Goal: Browse casually: Explore the website without a specific task or goal

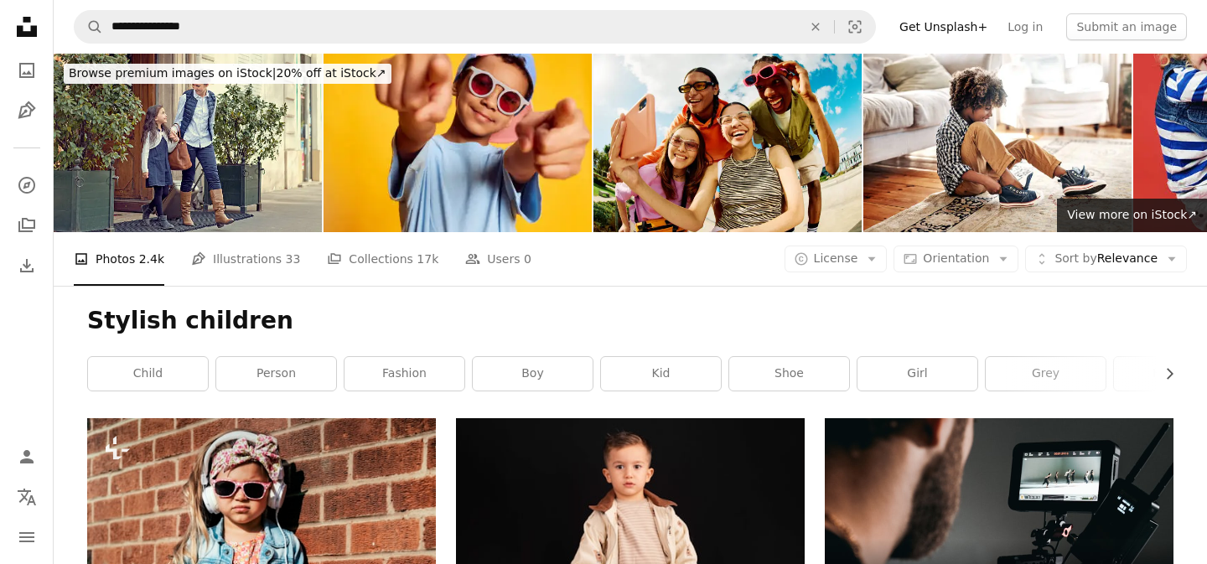
scroll to position [1646, 0]
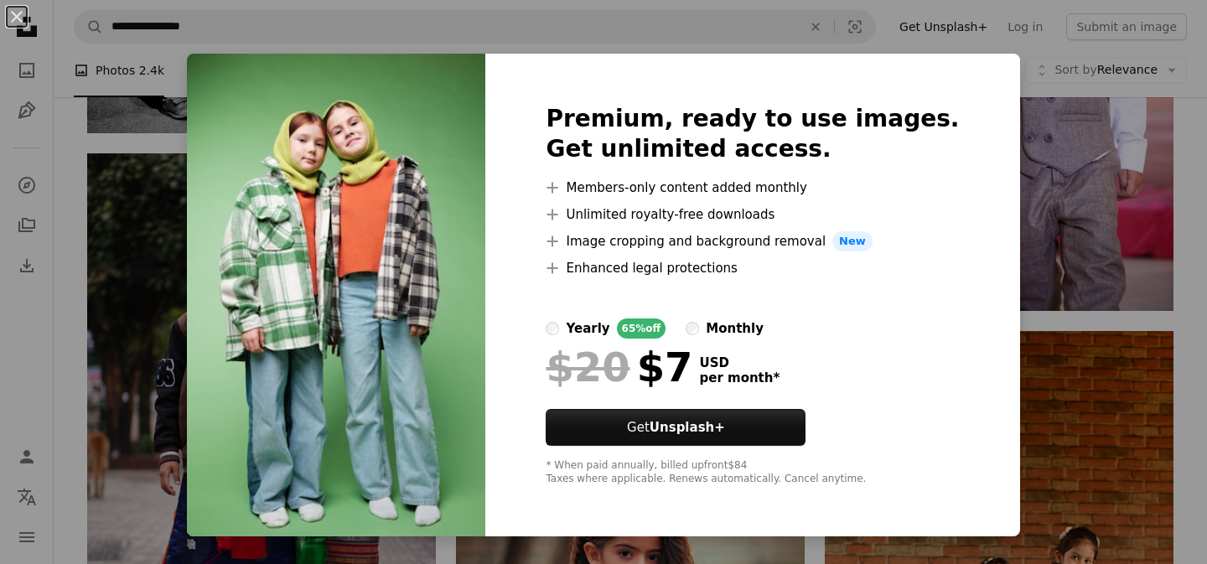
click at [459, 557] on div "An X shape Premium, ready to use images. Get unlimited access. A plus sign Memb…" at bounding box center [603, 282] width 1207 height 564
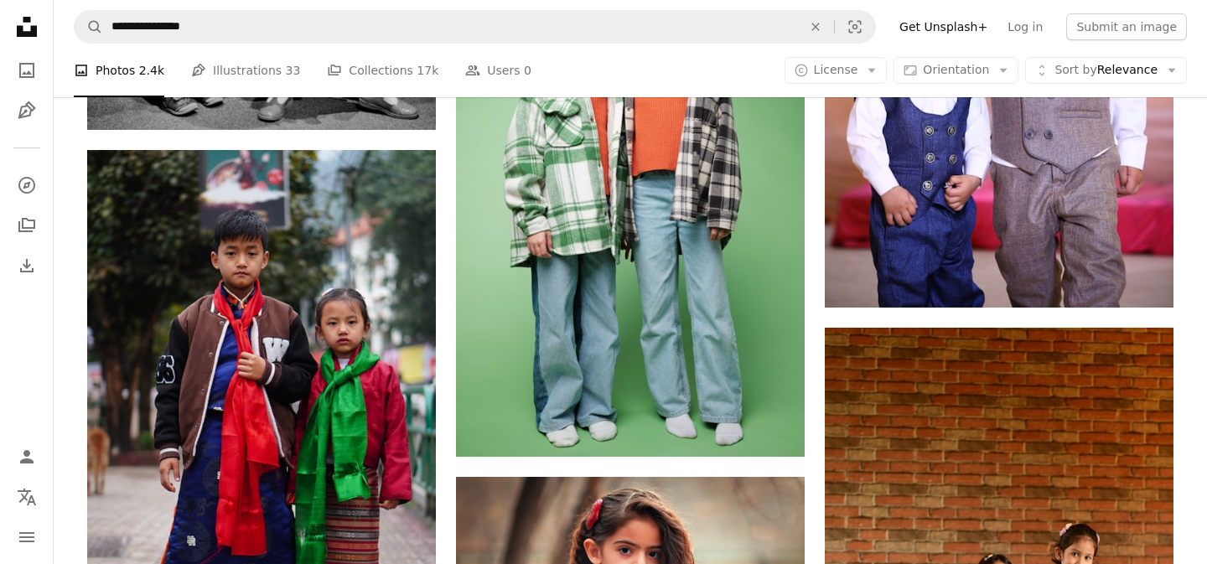
scroll to position [1646, 0]
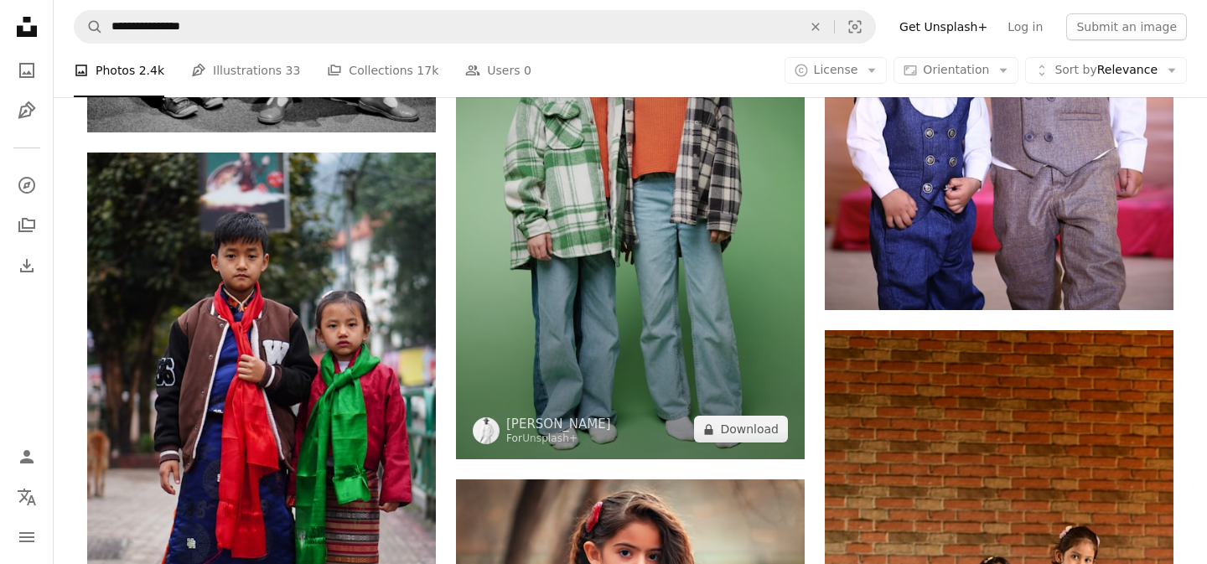
click at [560, 306] on img at bounding box center [630, 197] width 349 height 523
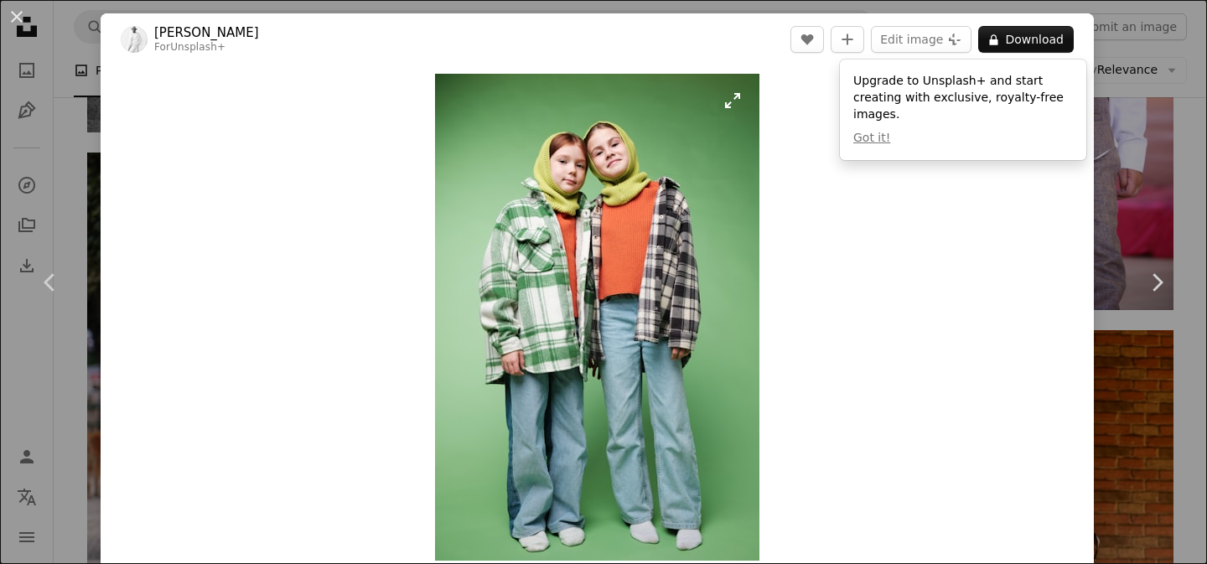
click at [741, 101] on img "Zoom in on this image" at bounding box center [597, 317] width 324 height 487
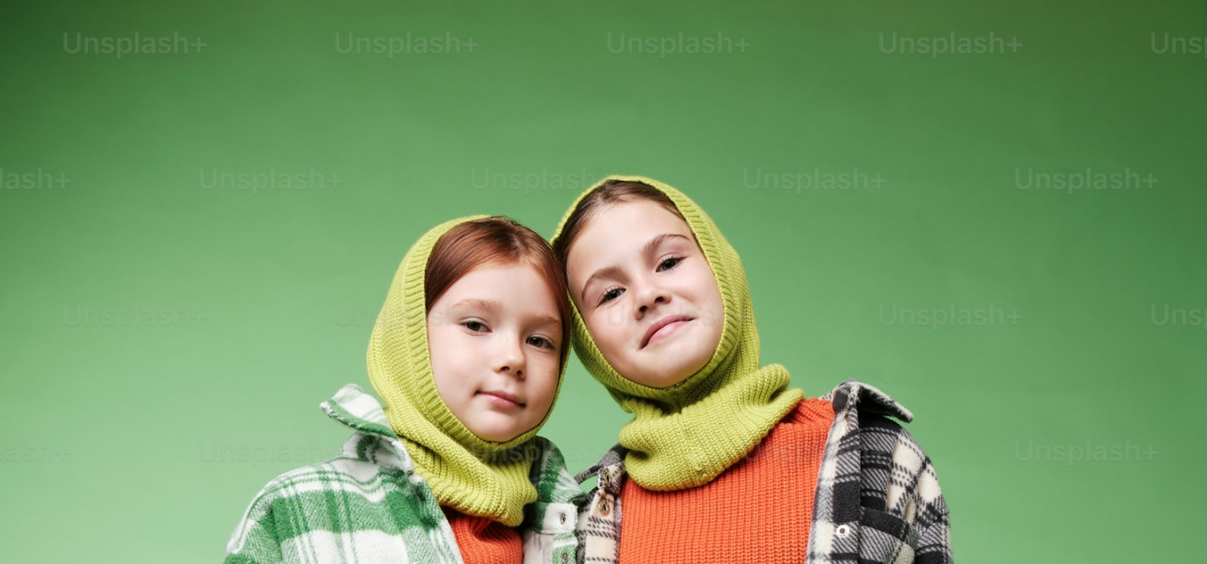
scroll to position [625, 0]
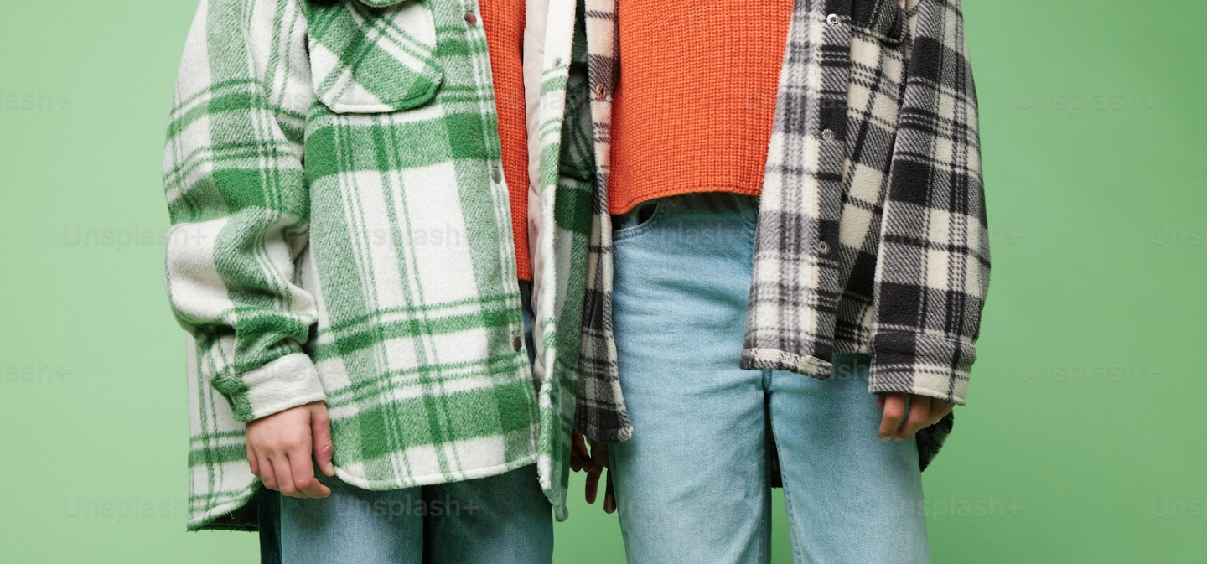
click at [741, 101] on img "Zoom out on this image" at bounding box center [603, 281] width 1209 height 1813
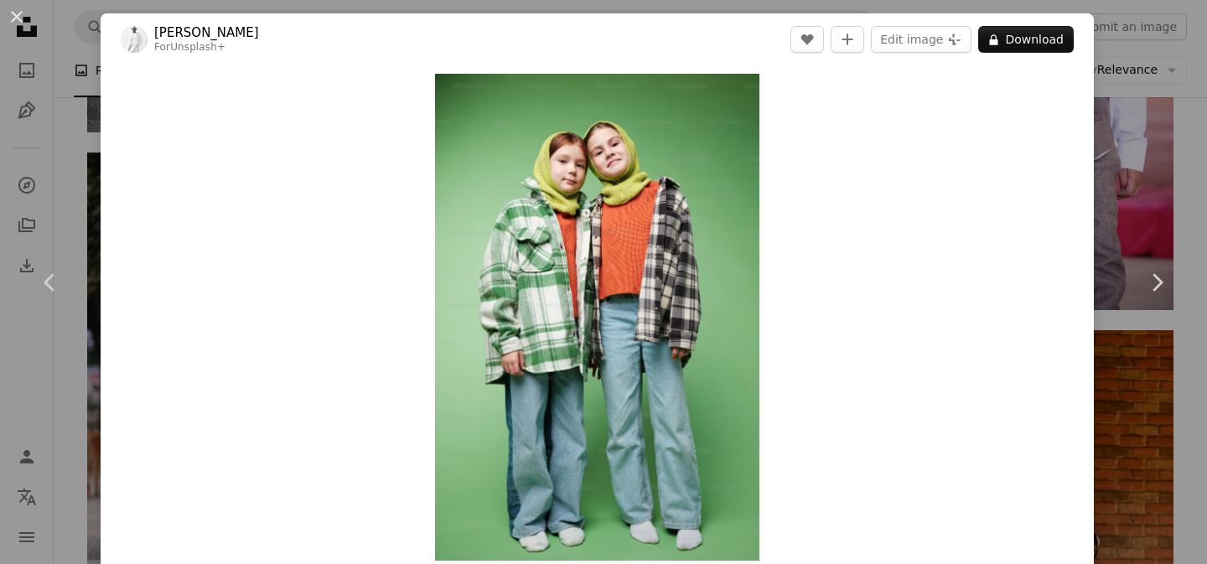
click at [1194, 386] on div "An X shape Chevron left Chevron right [PERSON_NAME] For Unsplash+ A heart A plu…" at bounding box center [603, 282] width 1207 height 564
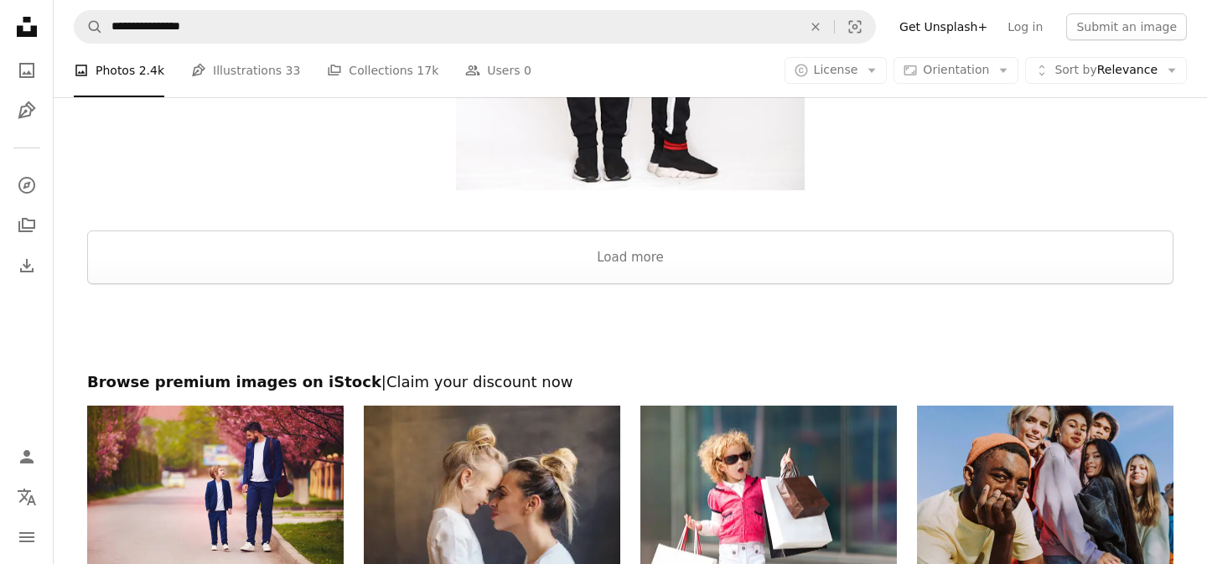
scroll to position [3390, 0]
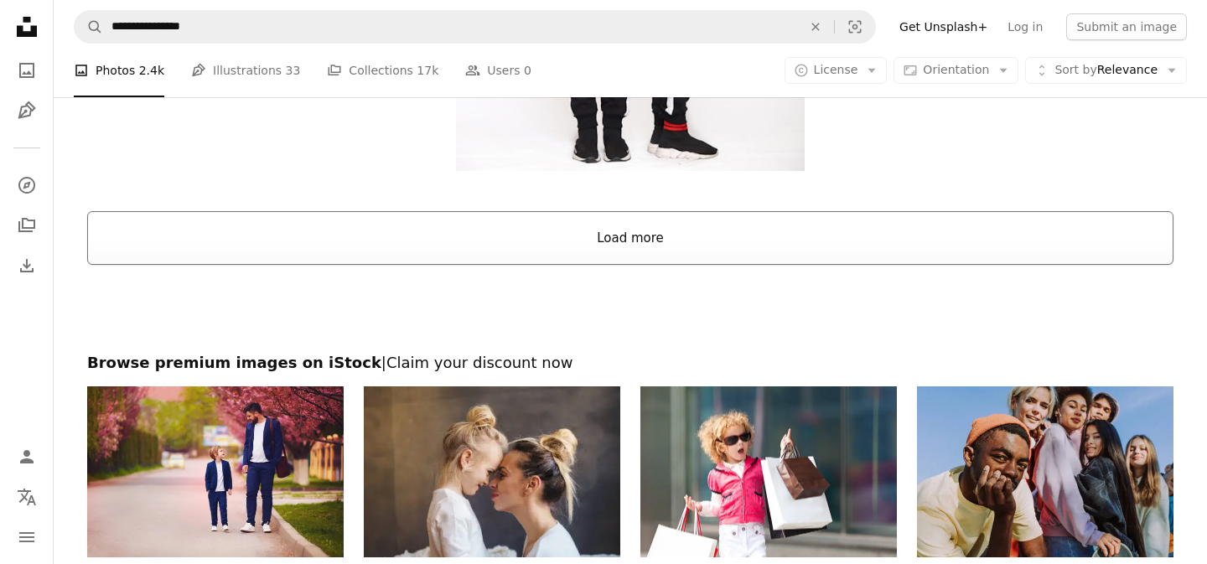
click at [847, 234] on button "Load more" at bounding box center [630, 238] width 1086 height 54
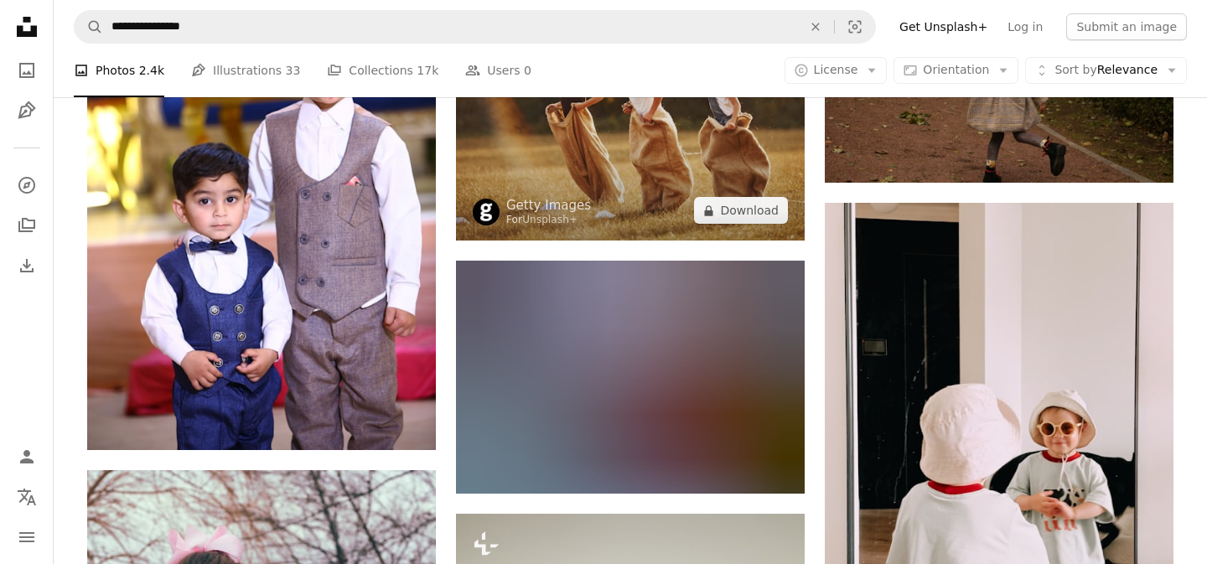
scroll to position [9327, 0]
